Goal: Task Accomplishment & Management: Complete application form

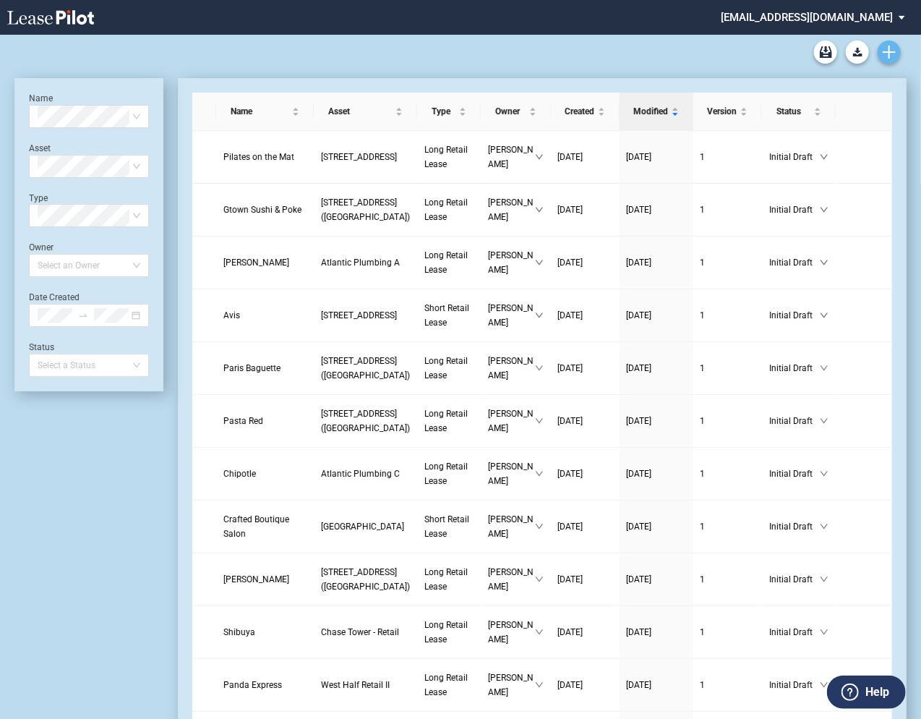
click at [891, 53] on icon "Create new document" at bounding box center [889, 52] width 13 height 13
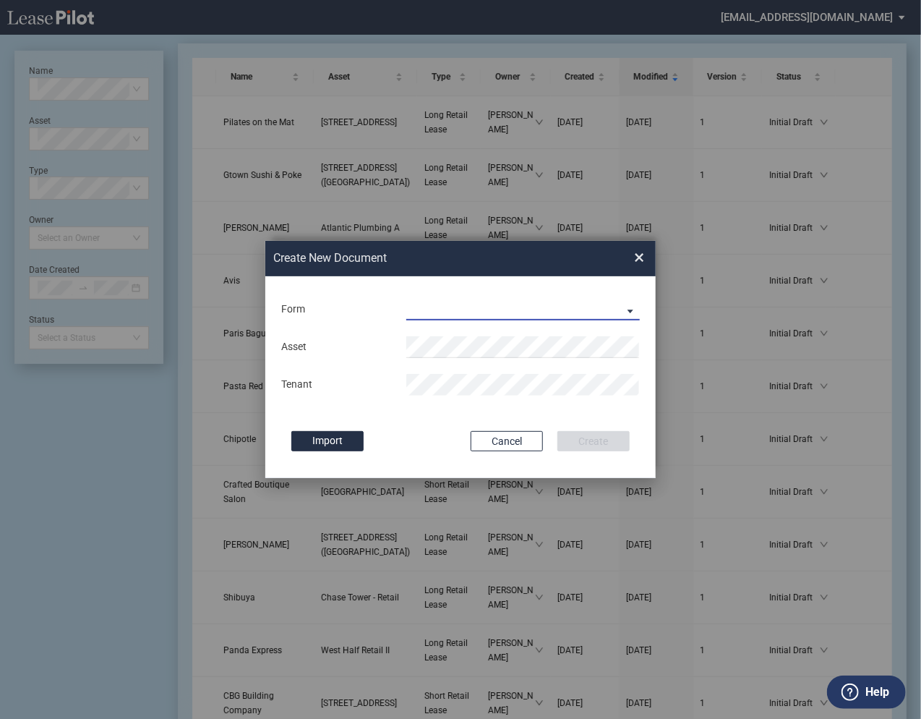
click at [484, 309] on md-select "Long Retail Lease Short Retail Lease" at bounding box center [522, 310] width 233 height 22
click at [434, 312] on div "Long Retail Lease" at bounding box center [453, 311] width 91 height 16
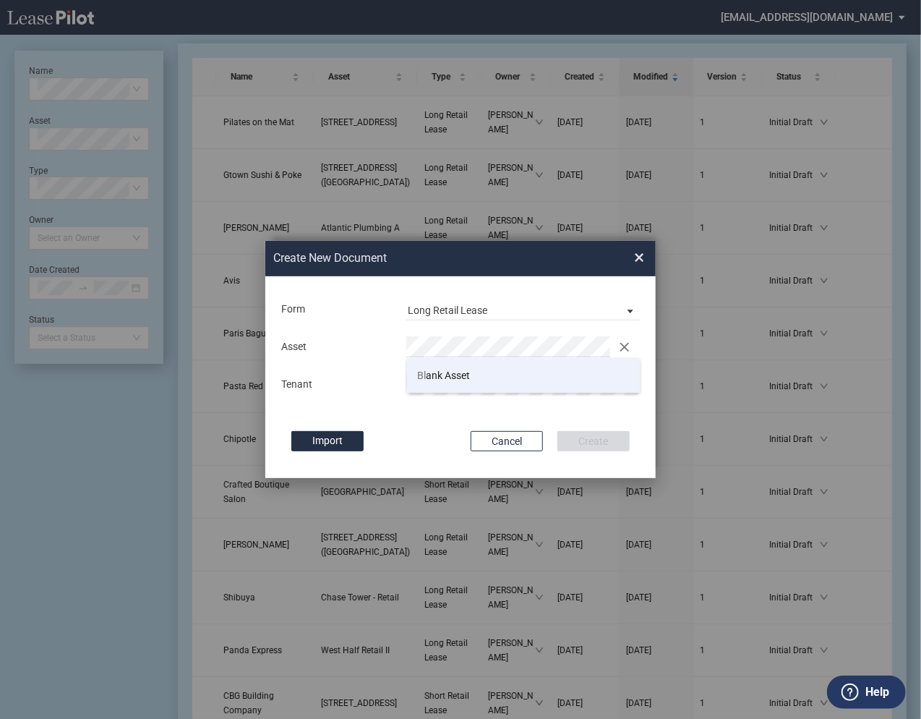
click at [437, 375] on span "Bl ank Asset" at bounding box center [444, 375] width 53 height 12
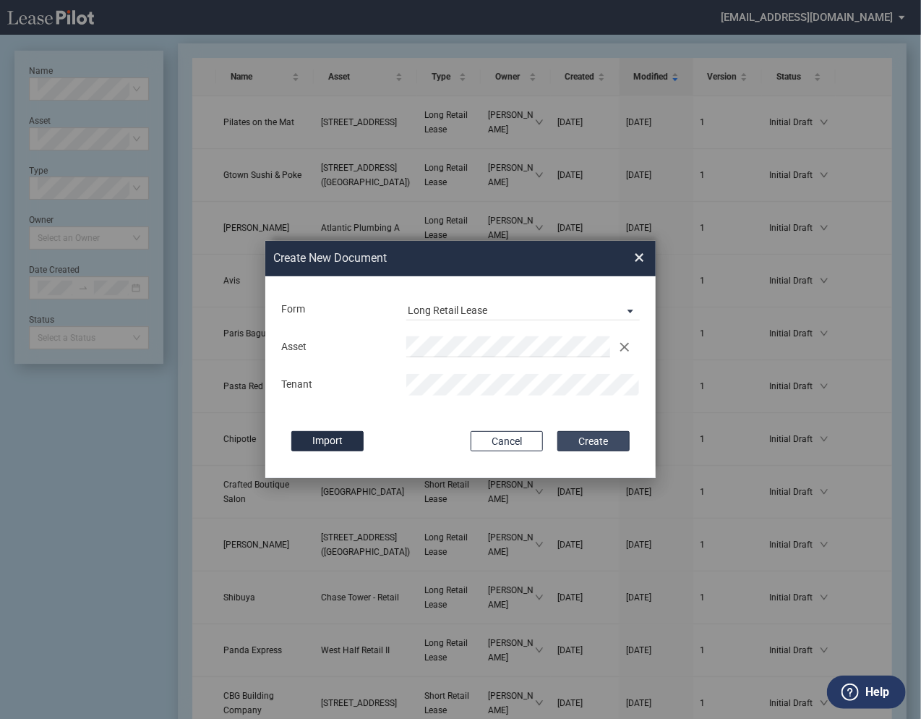
click at [599, 440] on button "Create" at bounding box center [593, 441] width 72 height 20
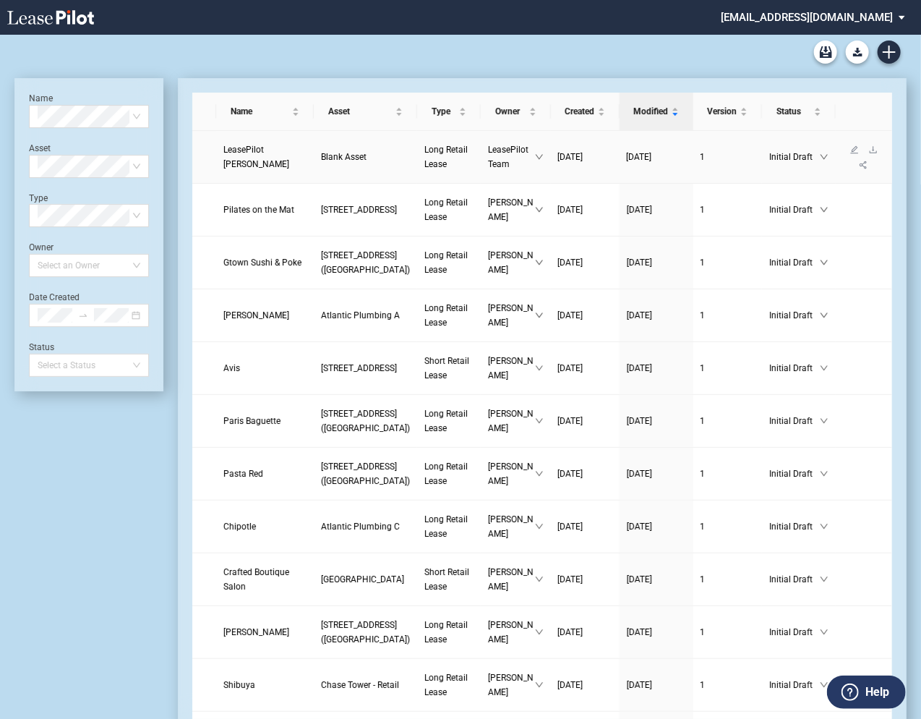
click at [254, 148] on span "LeasePilot [PERSON_NAME]" at bounding box center [256, 157] width 66 height 25
click at [869, 154] on icon "download" at bounding box center [873, 149] width 9 height 9
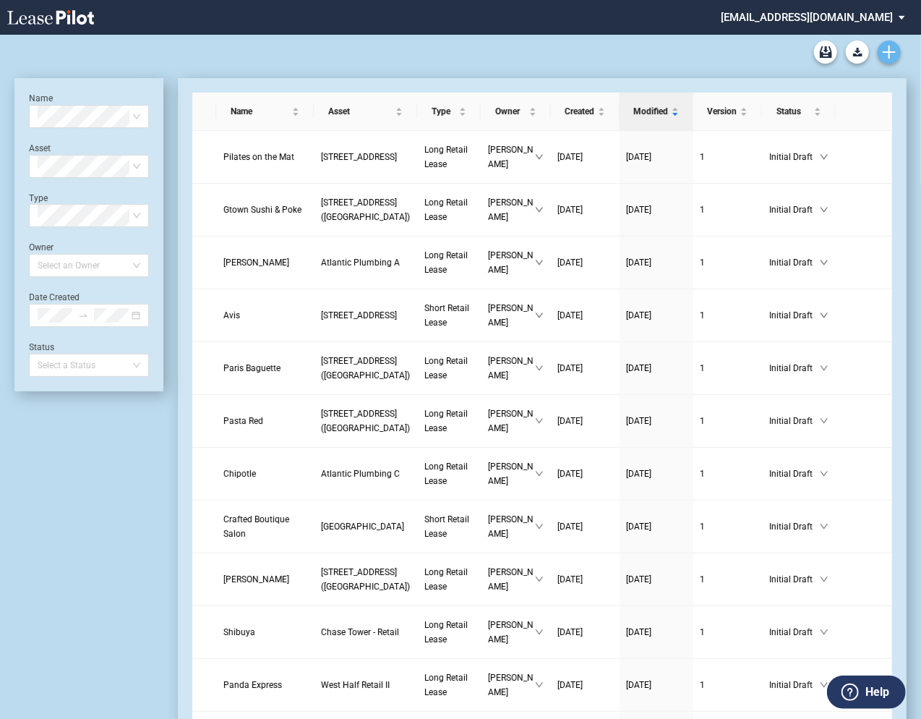
click at [892, 56] on icon "Create new document" at bounding box center [889, 52] width 13 height 13
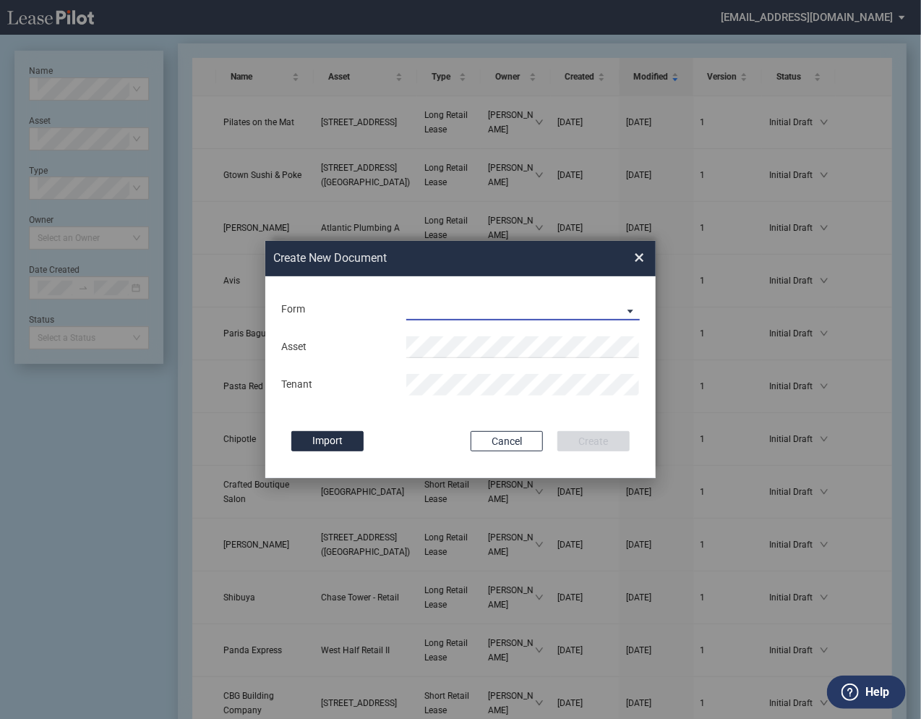
click at [488, 313] on md-select "Long Retail Lease Short Retail Lease" at bounding box center [522, 310] width 233 height 22
click at [445, 307] on div "Long Retail Lease" at bounding box center [453, 311] width 91 height 16
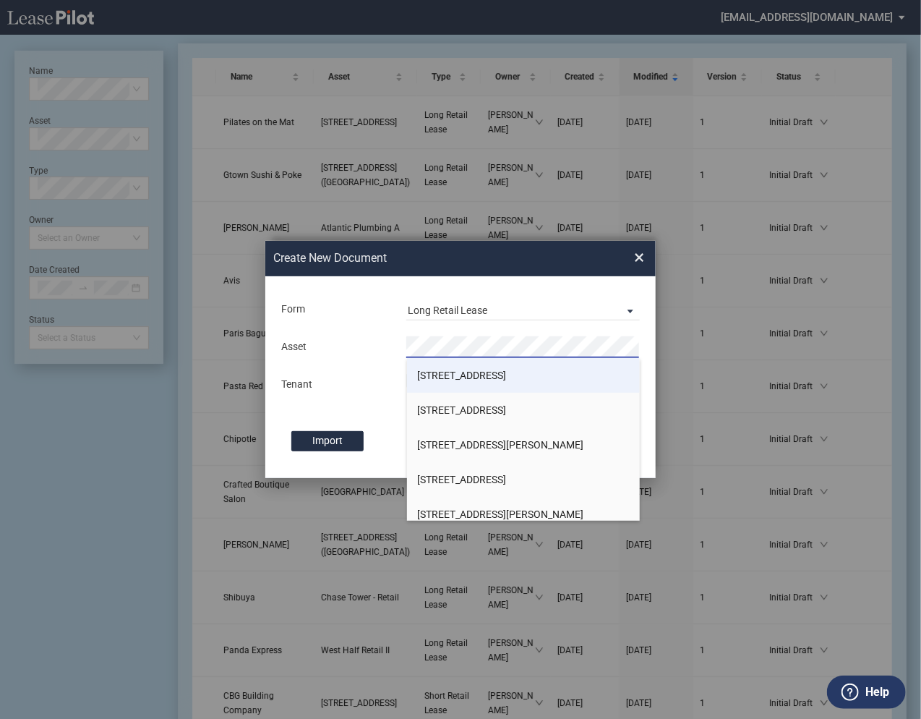
click at [432, 372] on span "[STREET_ADDRESS]" at bounding box center [462, 375] width 89 height 12
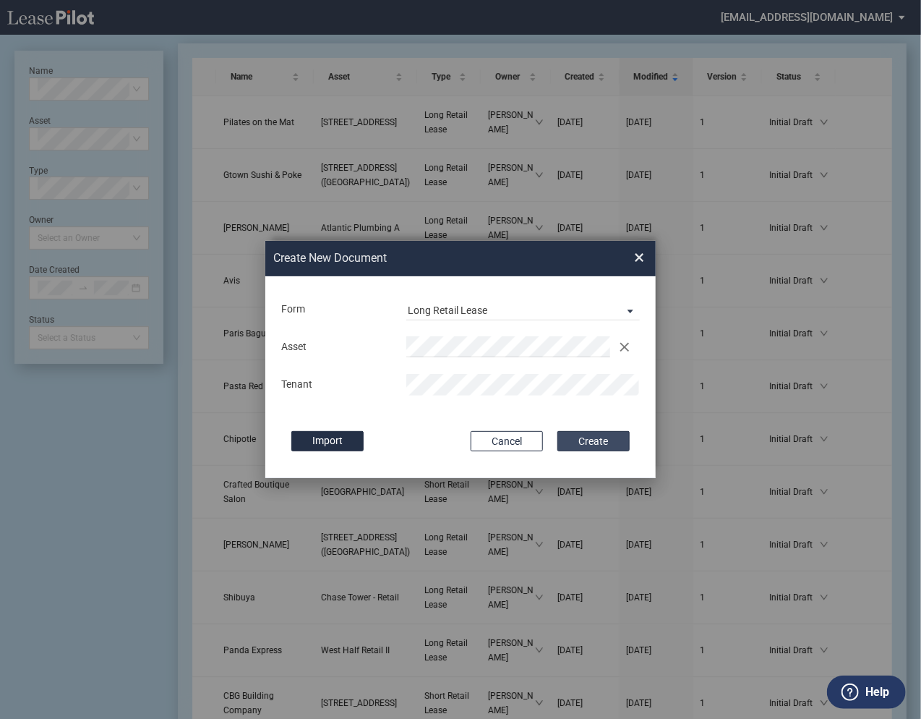
click at [588, 440] on button "Create" at bounding box center [593, 441] width 72 height 20
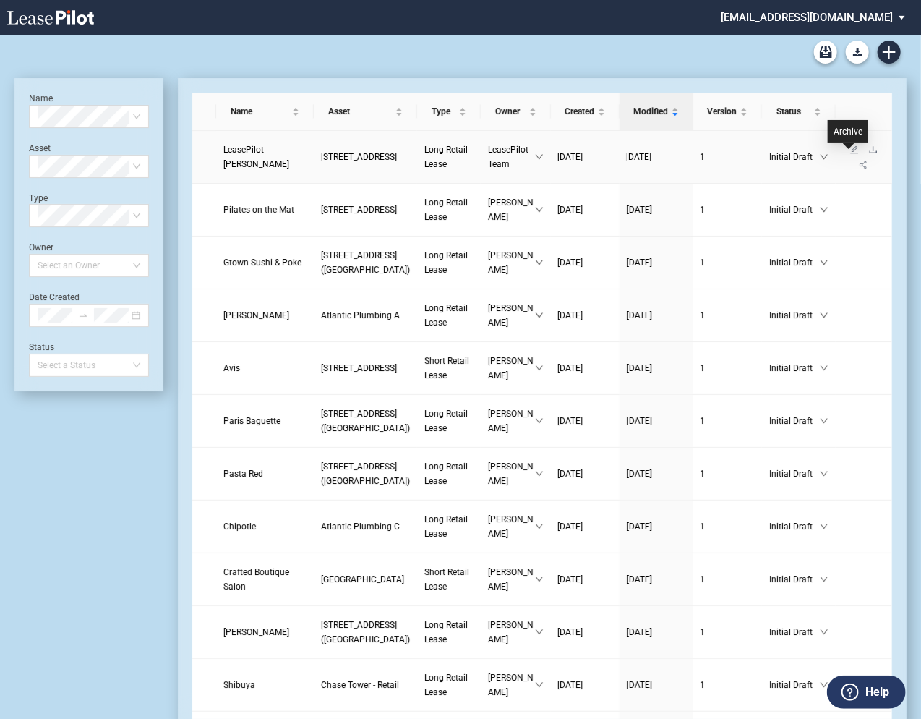
click at [869, 154] on icon "download" at bounding box center [873, 149] width 9 height 9
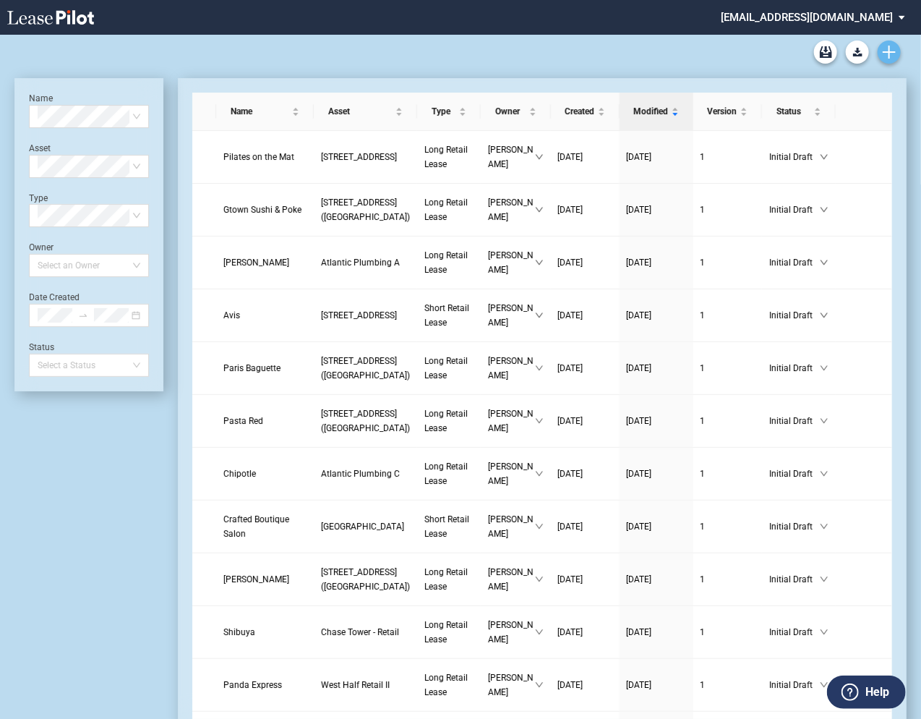
click at [890, 59] on link "Create new document" at bounding box center [889, 51] width 23 height 23
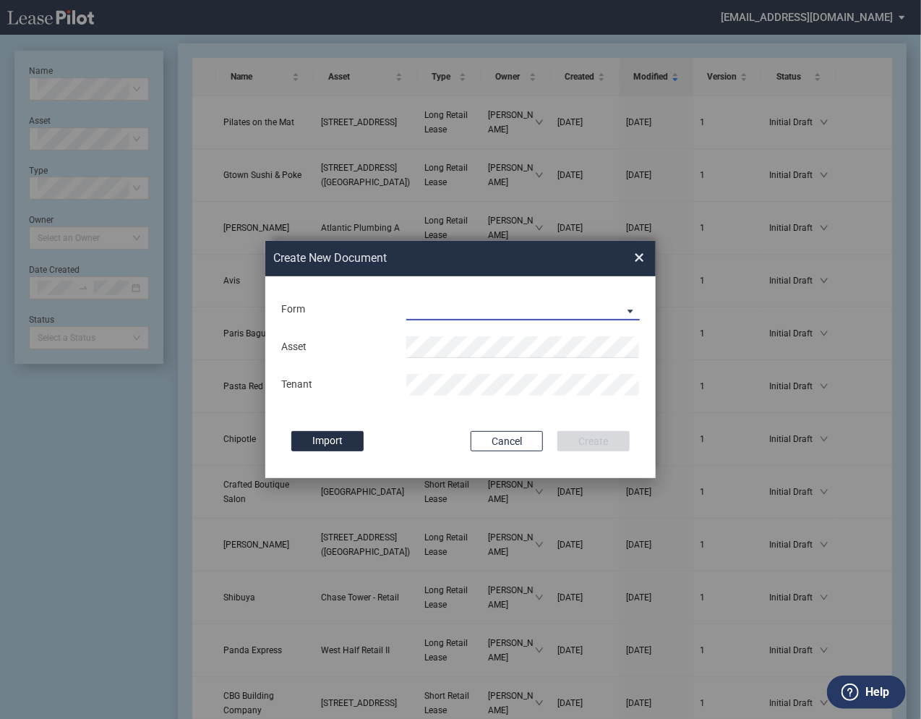
click at [443, 309] on md-select "Long Retail Lease Short Retail Lease" at bounding box center [522, 310] width 233 height 22
click at [443, 309] on div "Long Retail Lease" at bounding box center [453, 311] width 91 height 16
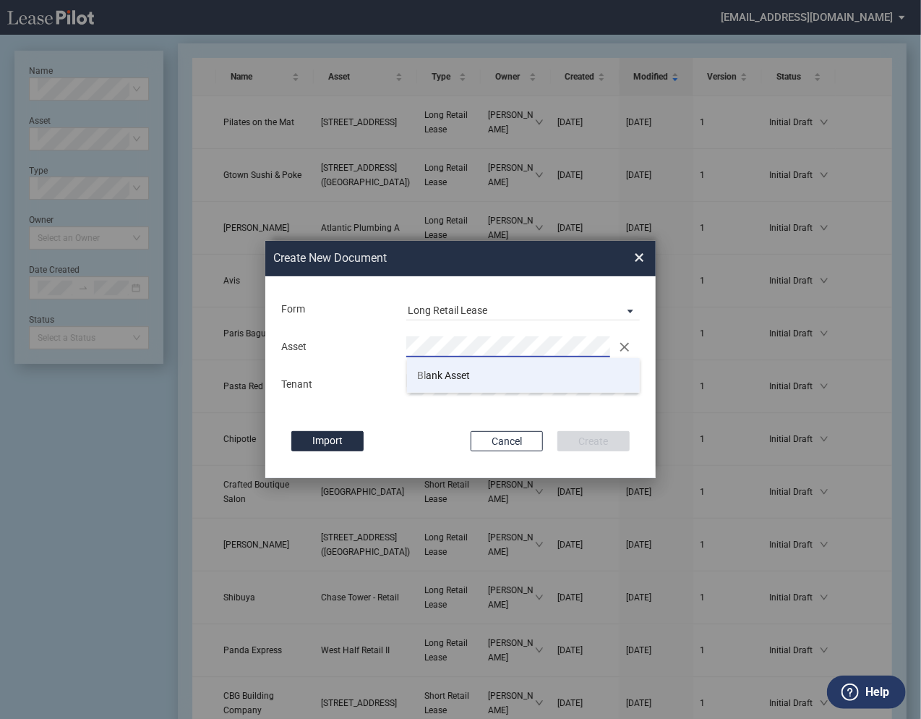
click at [440, 380] on span "Bl ank Asset" at bounding box center [444, 375] width 53 height 12
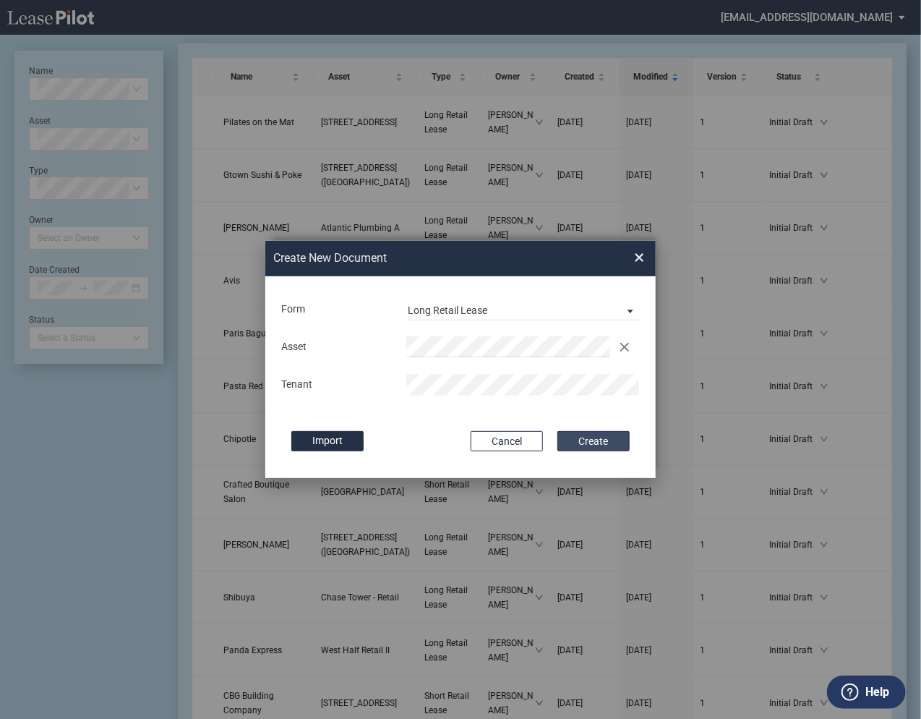
click at [606, 437] on button "Create" at bounding box center [593, 441] width 72 height 20
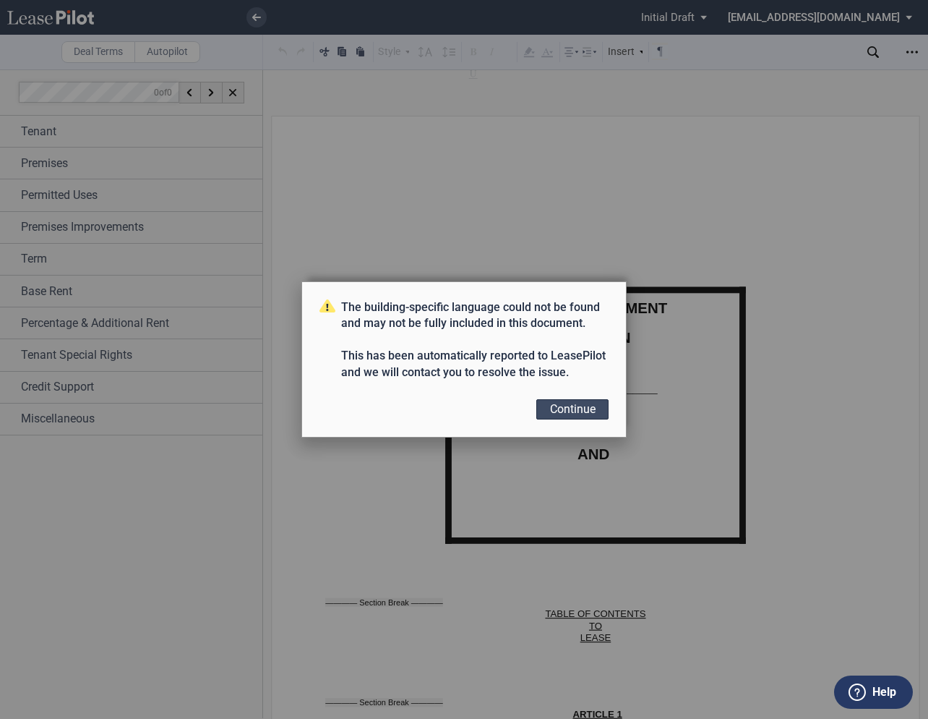
click at [567, 409] on button "Continue" at bounding box center [572, 409] width 72 height 20
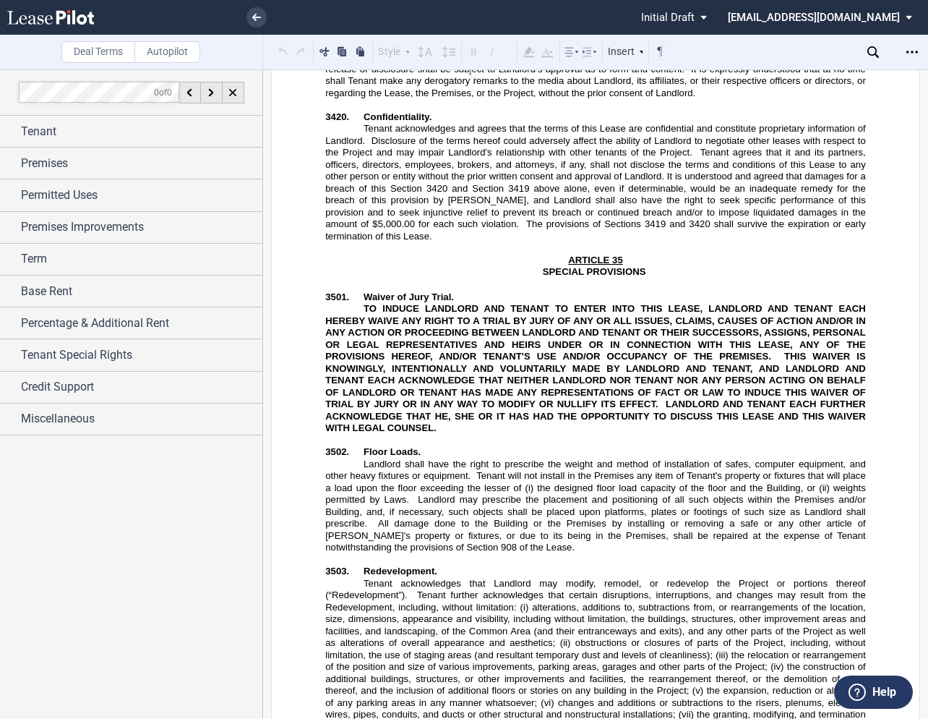
scroll to position [28932, 0]
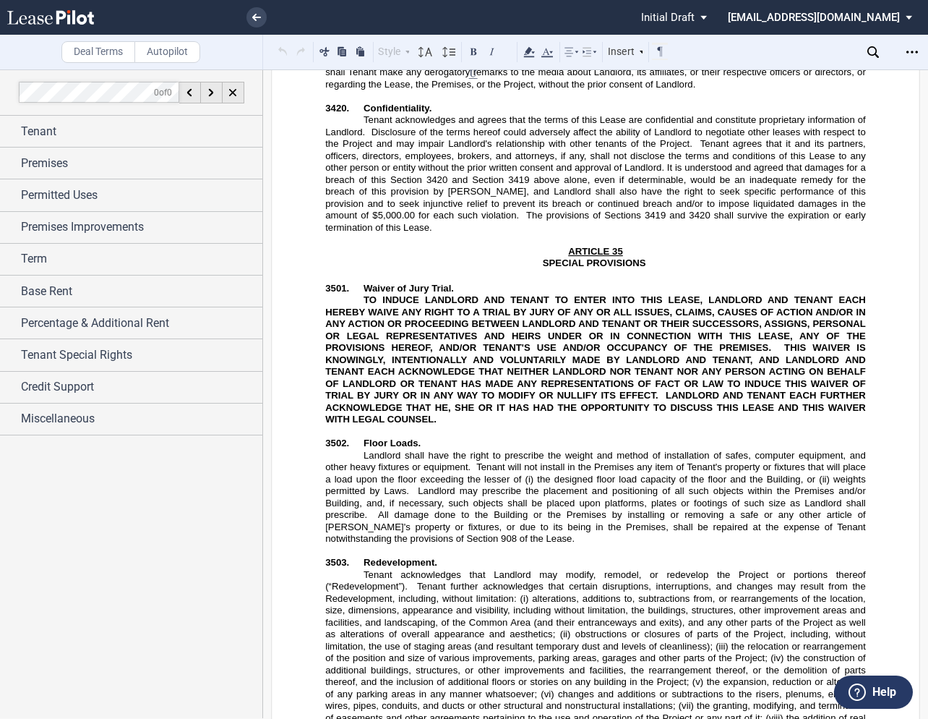
drag, startPoint x: 717, startPoint y: 350, endPoint x: 565, endPoint y: 344, distance: 151.9
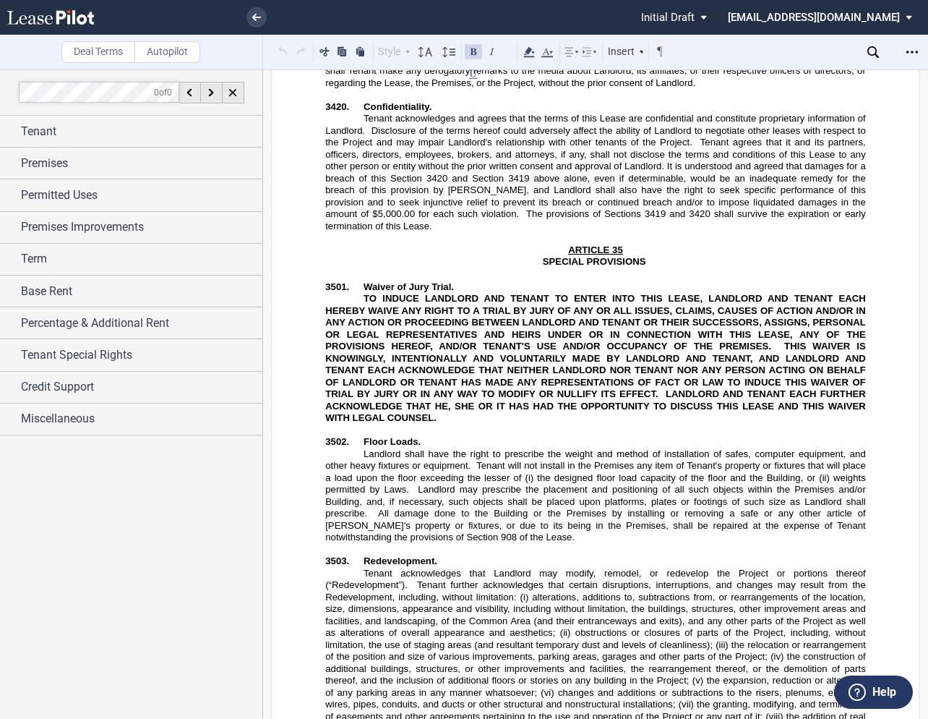
drag, startPoint x: 325, startPoint y: 321, endPoint x: 447, endPoint y: 345, distance: 123.8
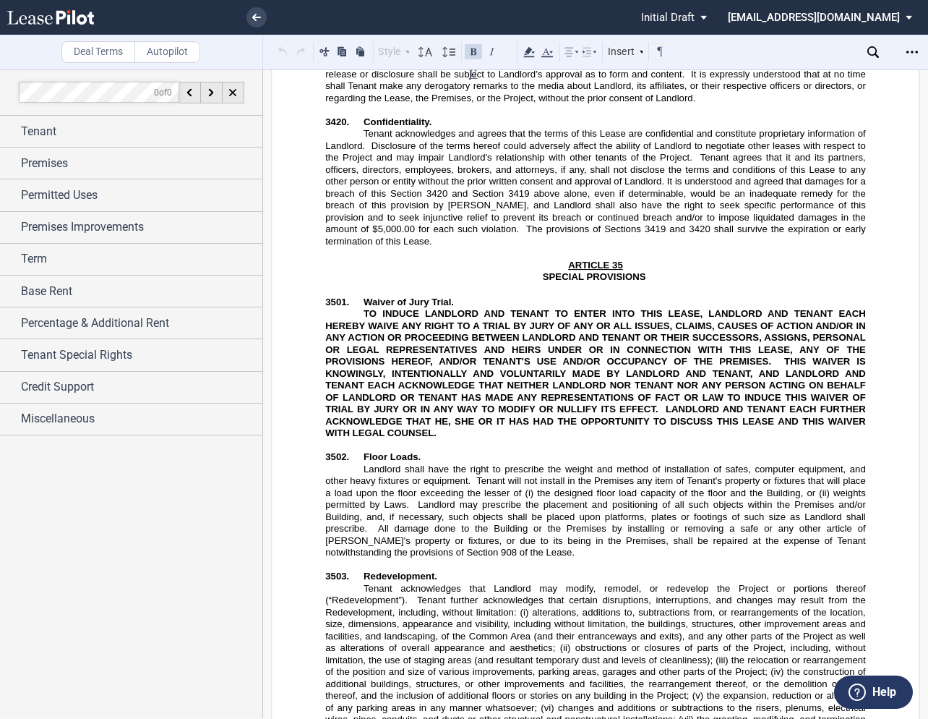
scroll to position [28914, 0]
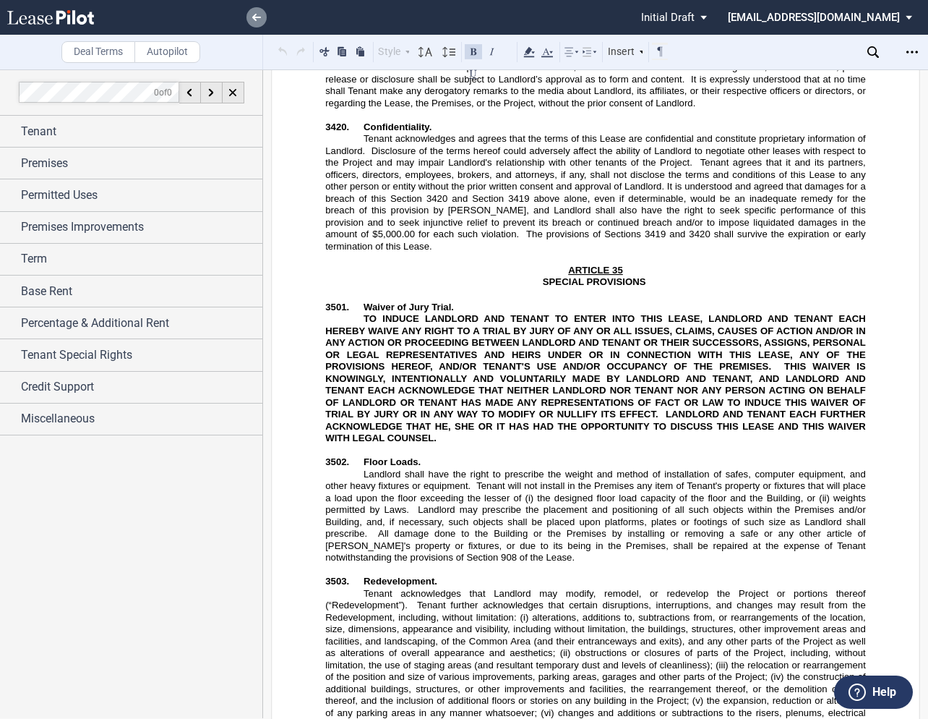
click at [257, 16] on icon at bounding box center [256, 17] width 9 height 7
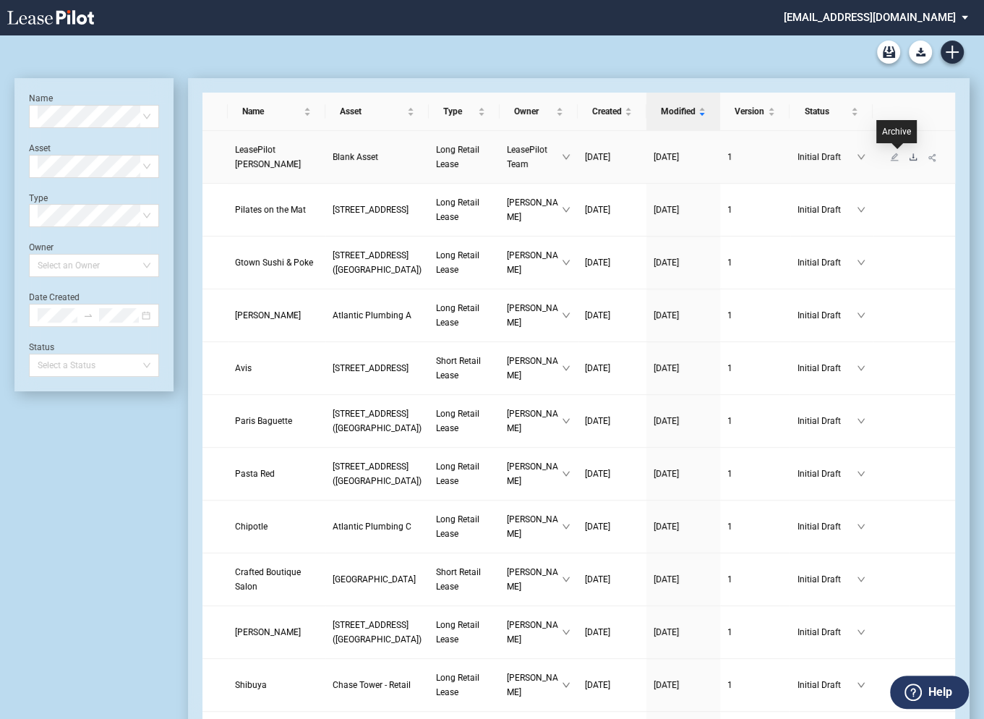
click at [909, 157] on icon "download" at bounding box center [912, 156] width 7 height 7
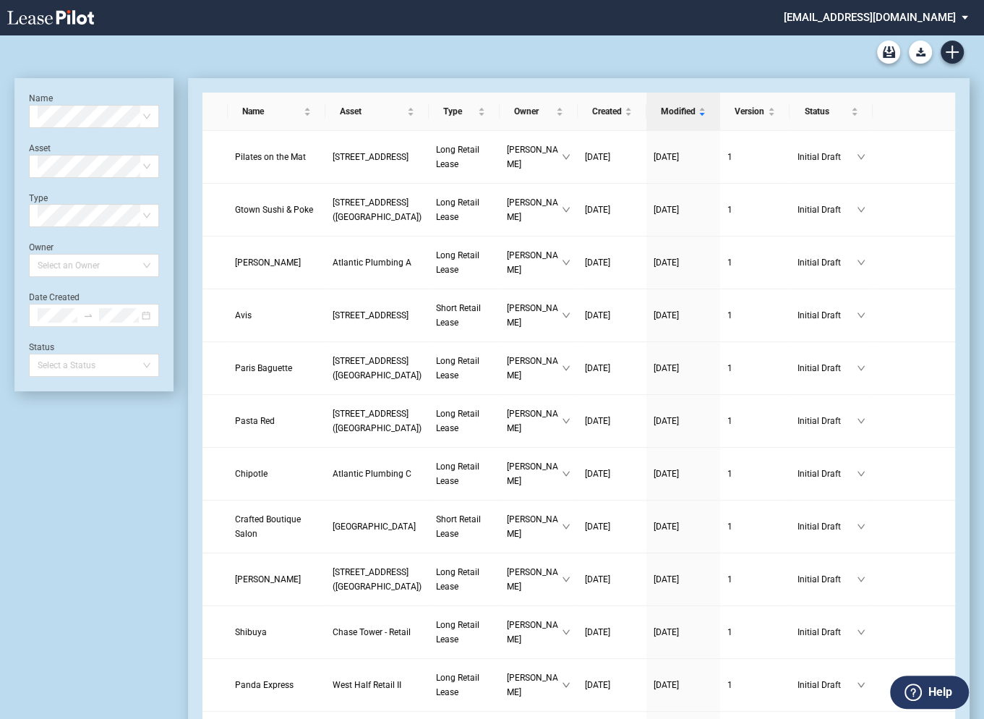
click at [839, 14] on md-select "[EMAIL_ADDRESS][DOMAIN_NAME] Super Admin Area Admin Area Settings Sign Out" at bounding box center [881, 16] width 198 height 33
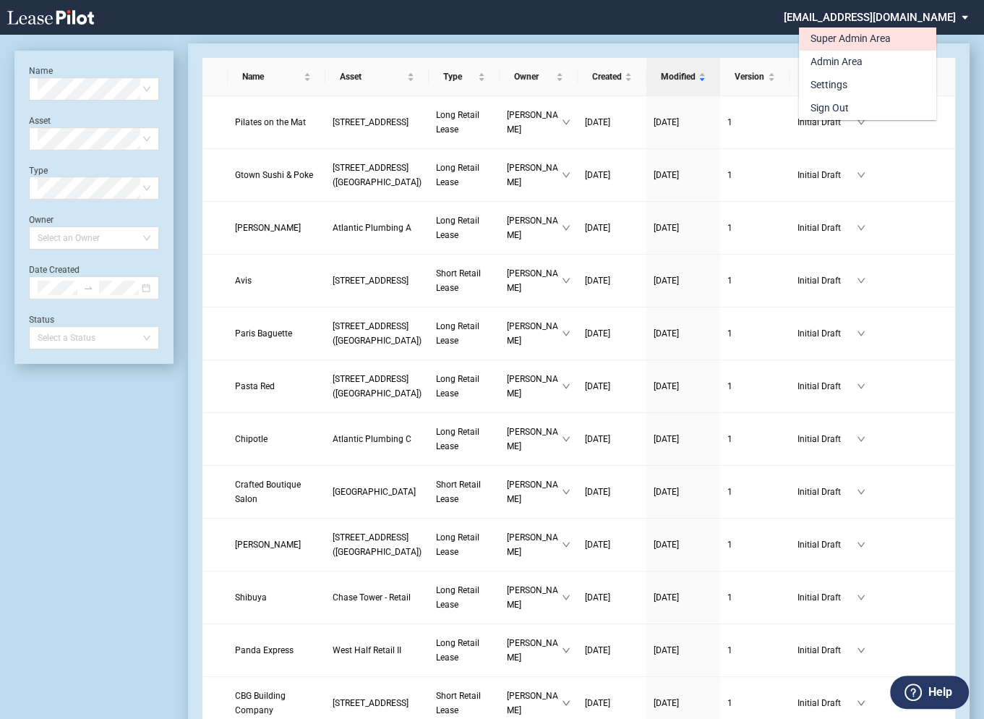
click at [820, 38] on div "Super Admin Area" at bounding box center [850, 39] width 80 height 14
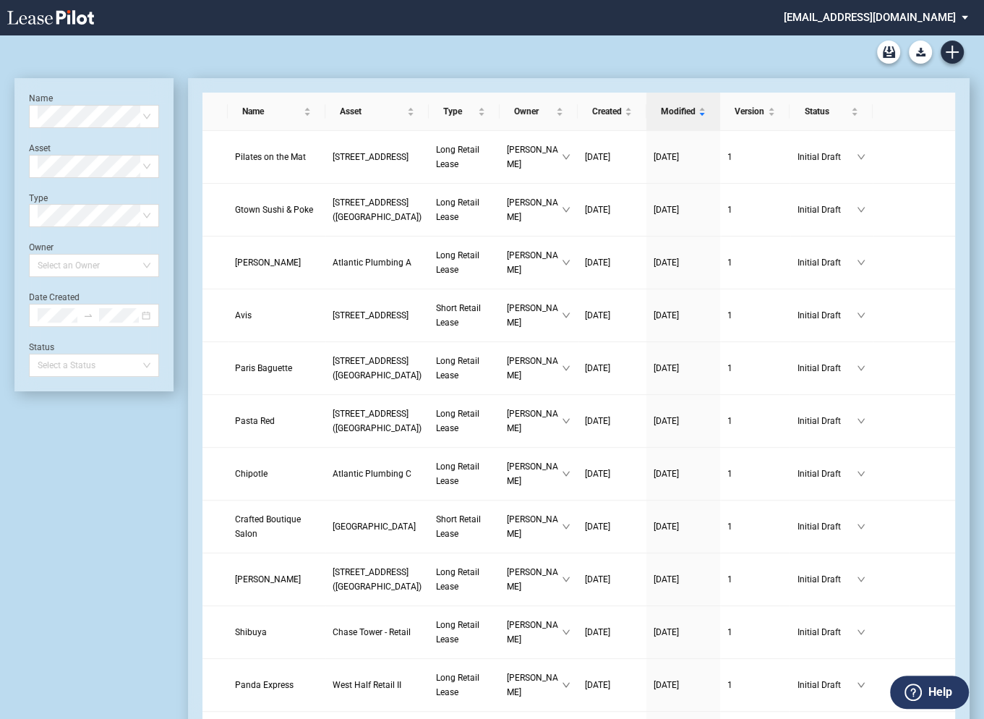
scroll to position [35, 0]
click at [869, 19] on md-select "[EMAIL_ADDRESS][DOMAIN_NAME] Super Admin Area Admin Area Settings Sign Out" at bounding box center [881, 16] width 198 height 33
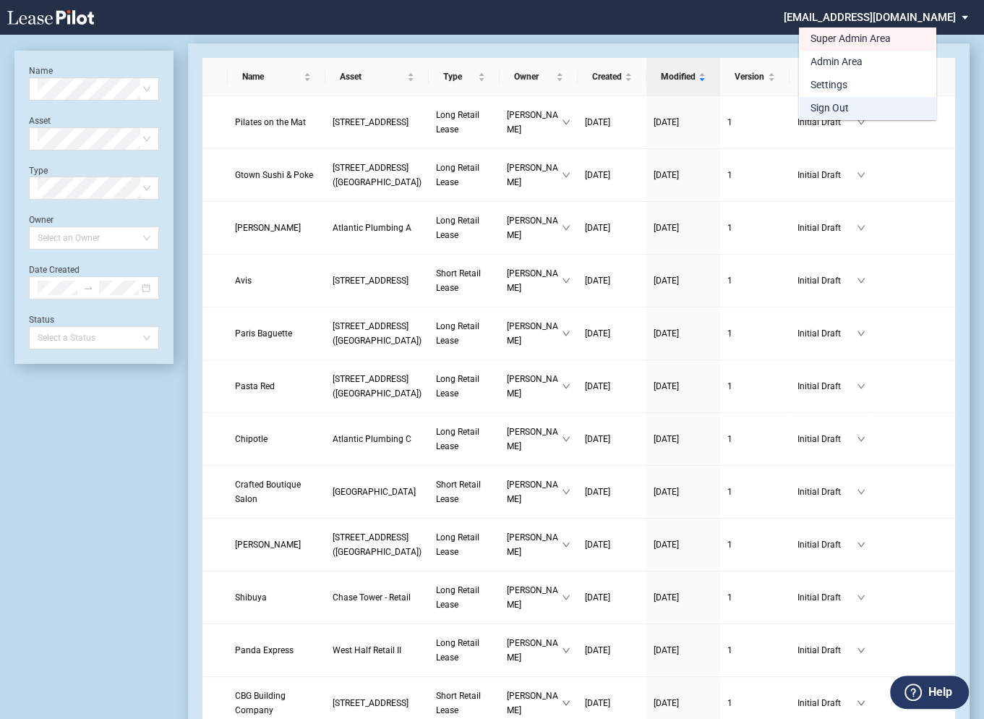
click at [823, 106] on div "Sign Out" at bounding box center [829, 108] width 38 height 14
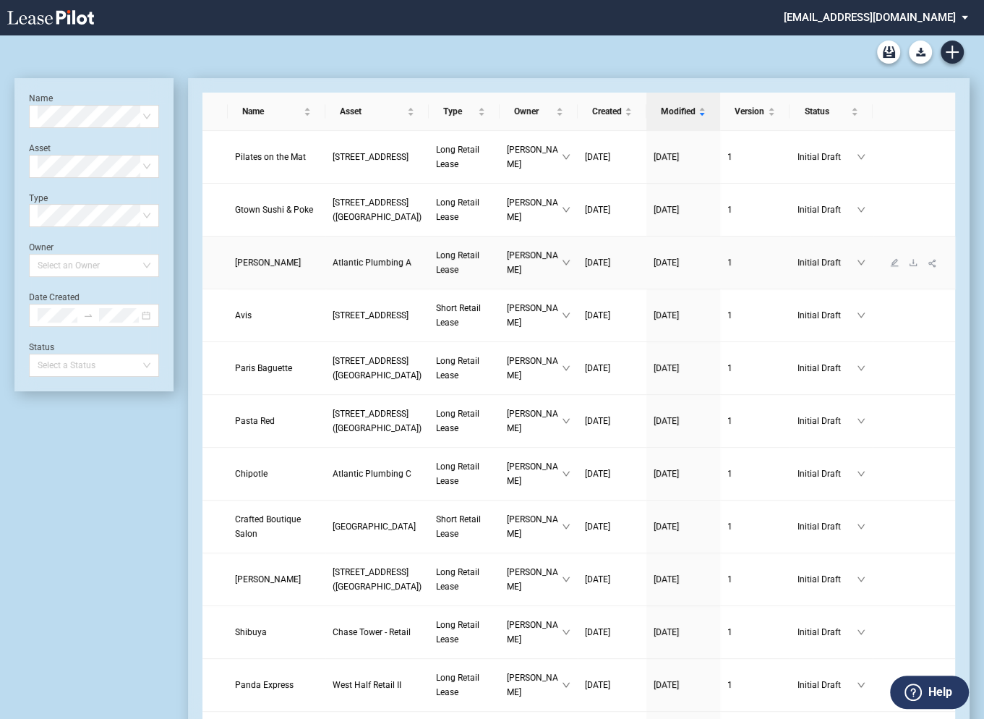
scroll to position [35, 0]
